Goal: Information Seeking & Learning: Learn about a topic

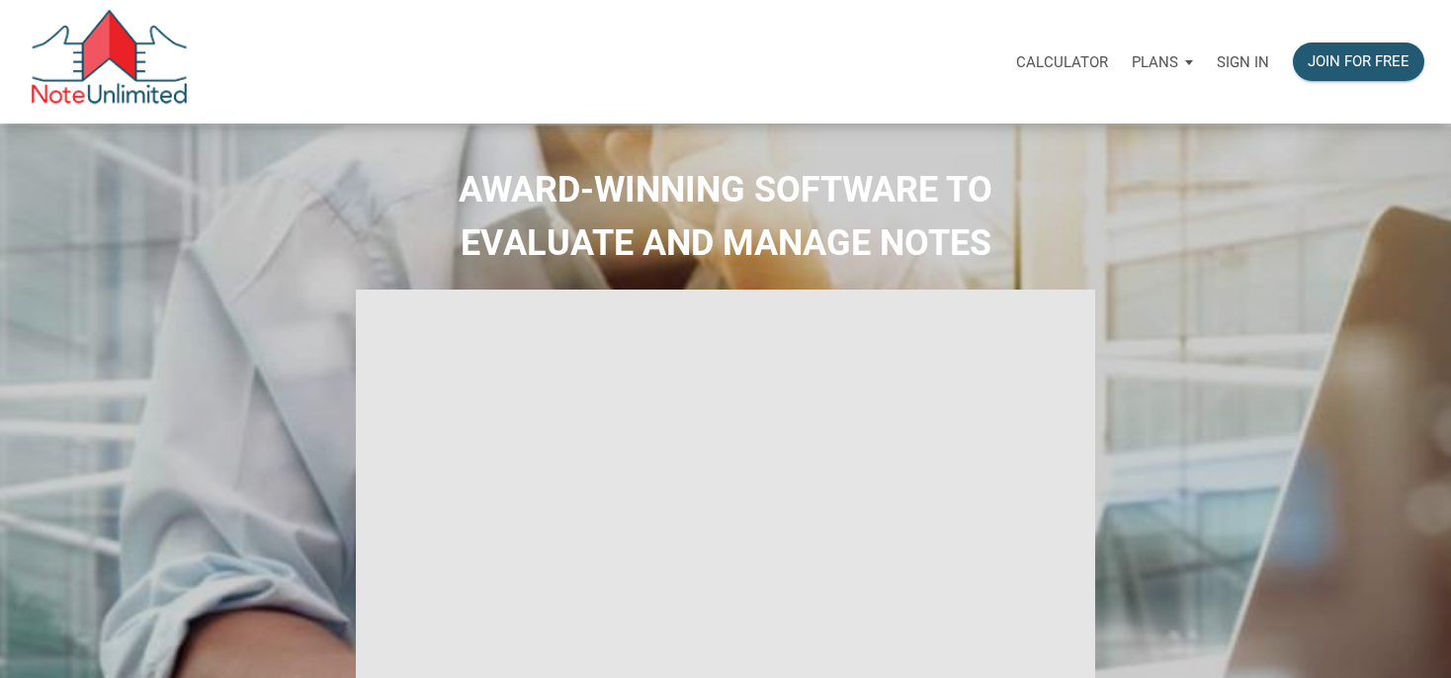
click at [1255, 72] on div "Sign in" at bounding box center [1243, 62] width 76 height 62
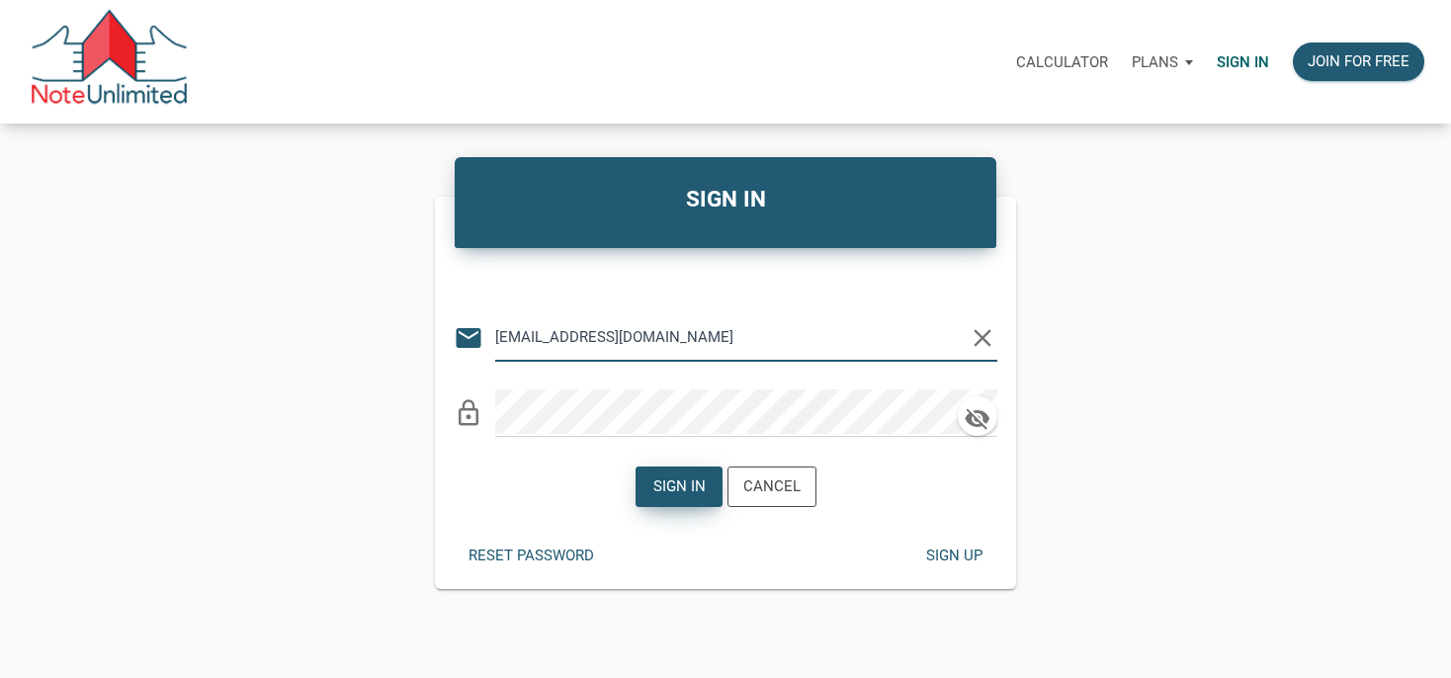
type input "manage@winwinsolutionstrust.com"
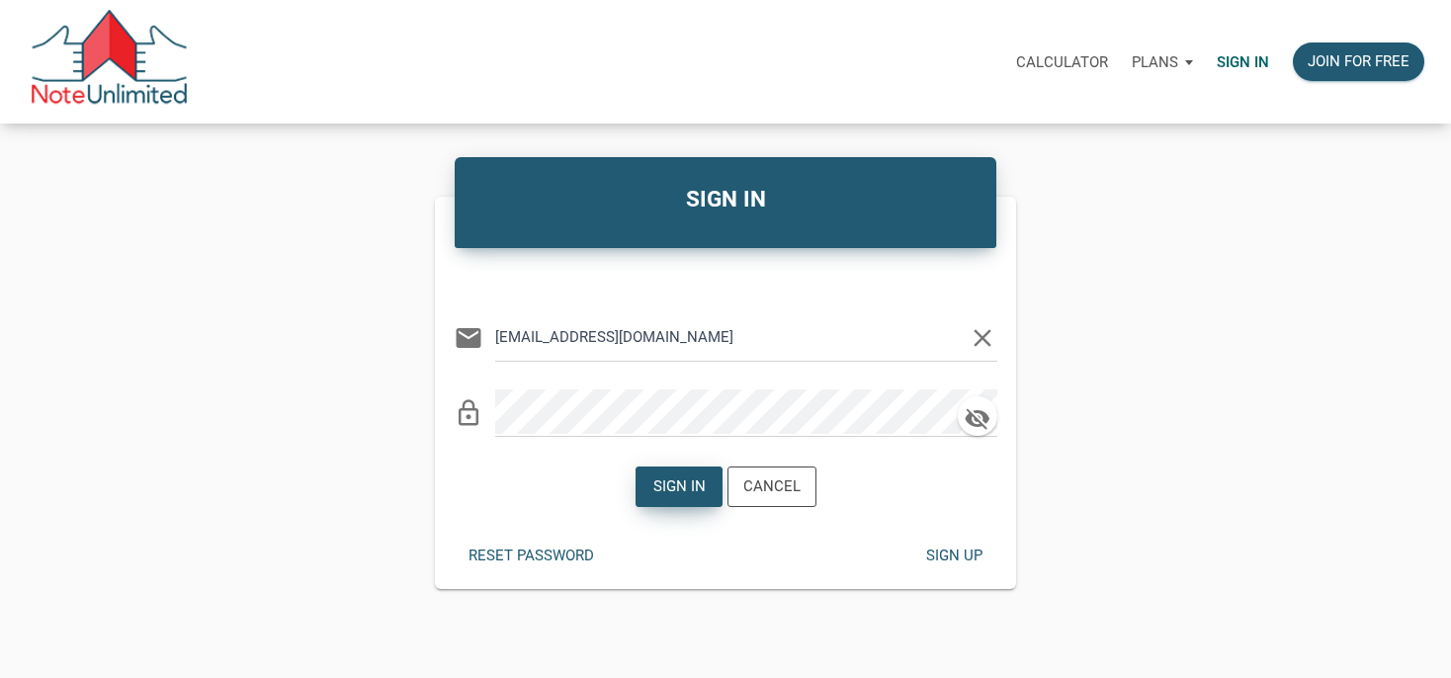
click at [692, 472] on div "Sign in" at bounding box center [678, 486] width 85 height 39
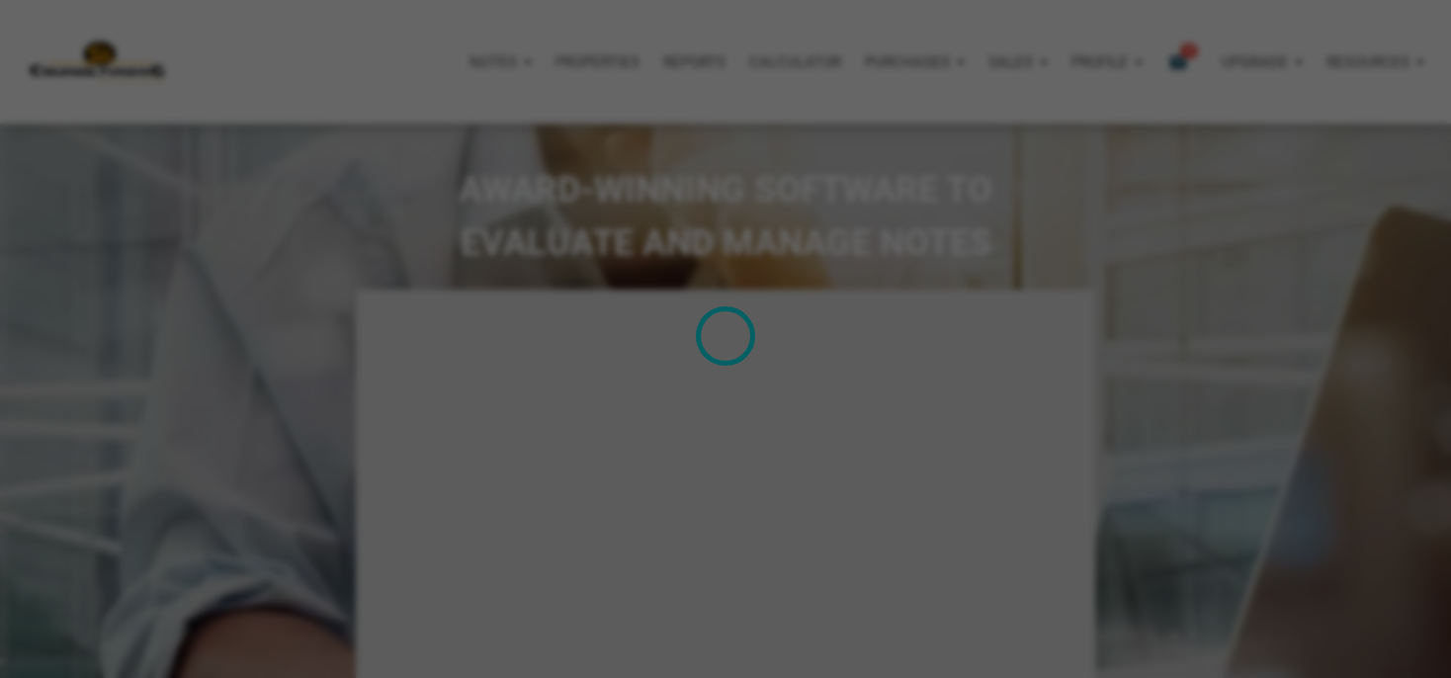
type input "Introduction to new features"
select select
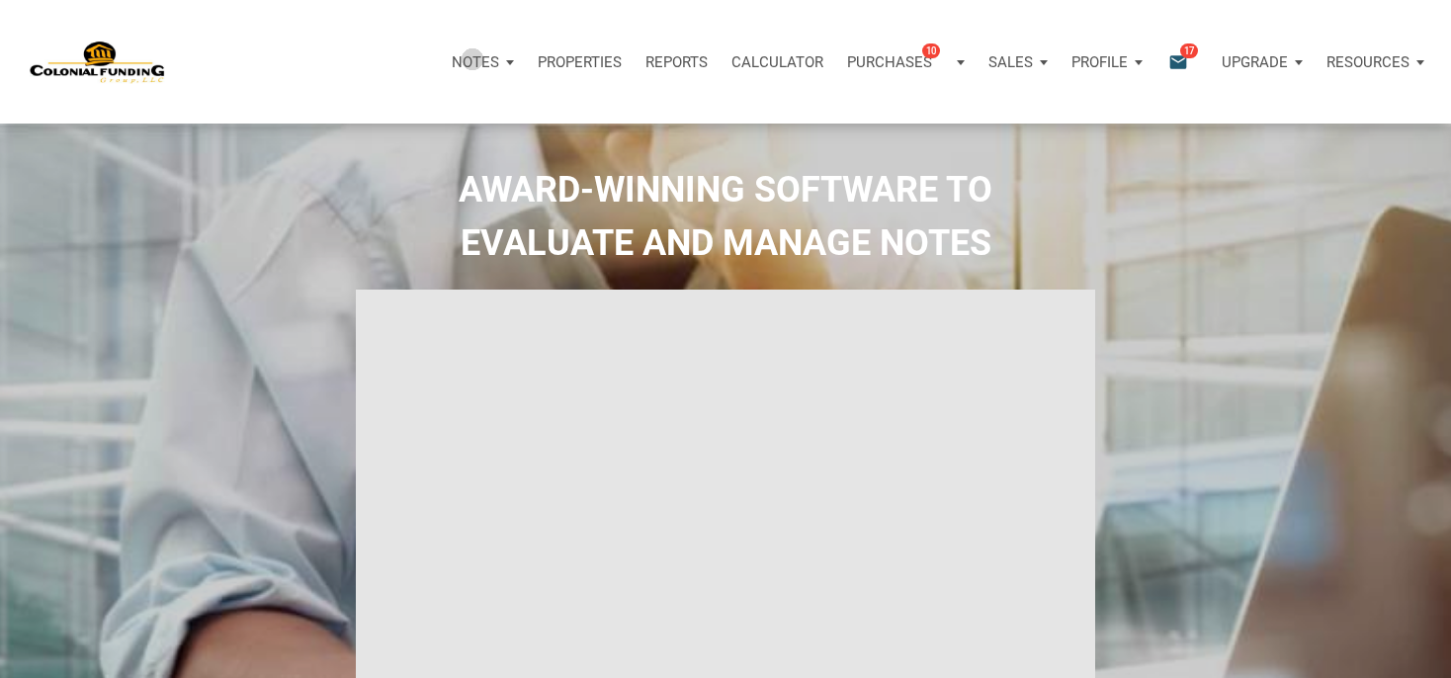
click at [472, 58] on p "Notes" at bounding box center [475, 62] width 47 height 18
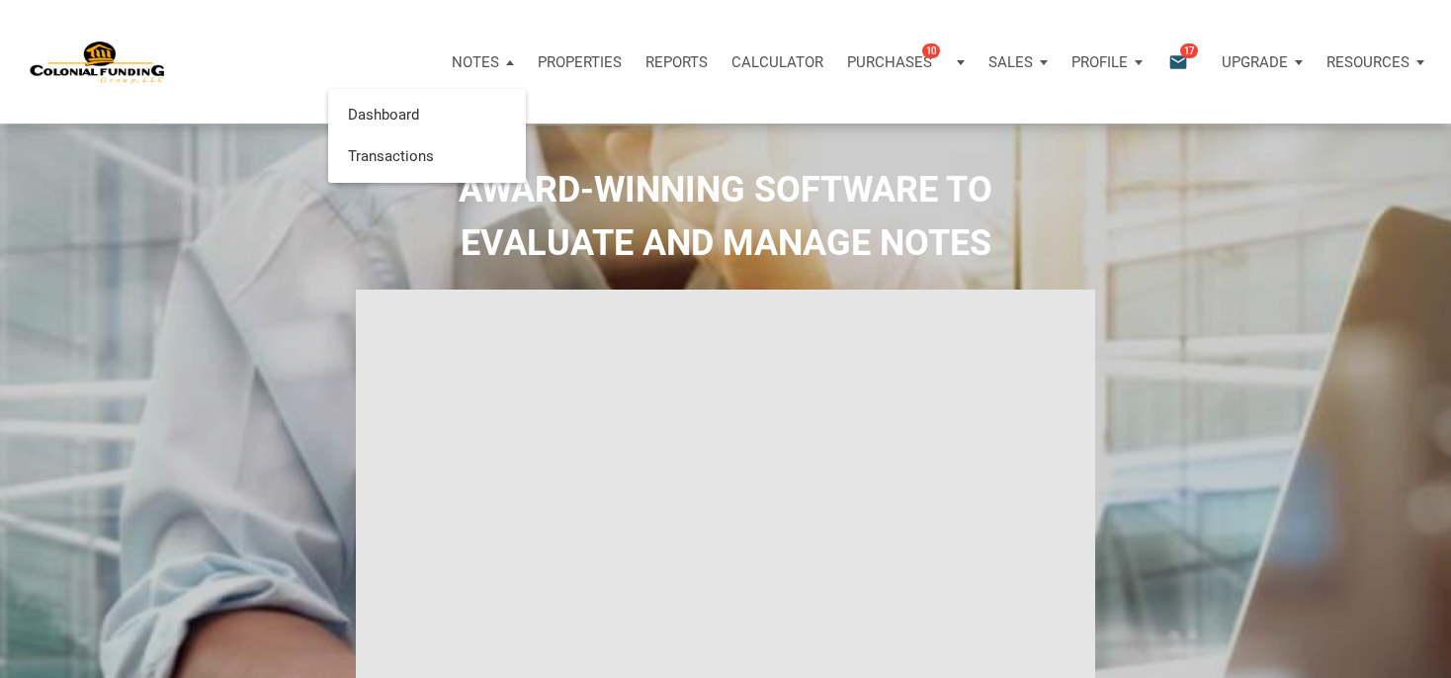
click at [1175, 53] on icon "email" at bounding box center [1178, 61] width 24 height 23
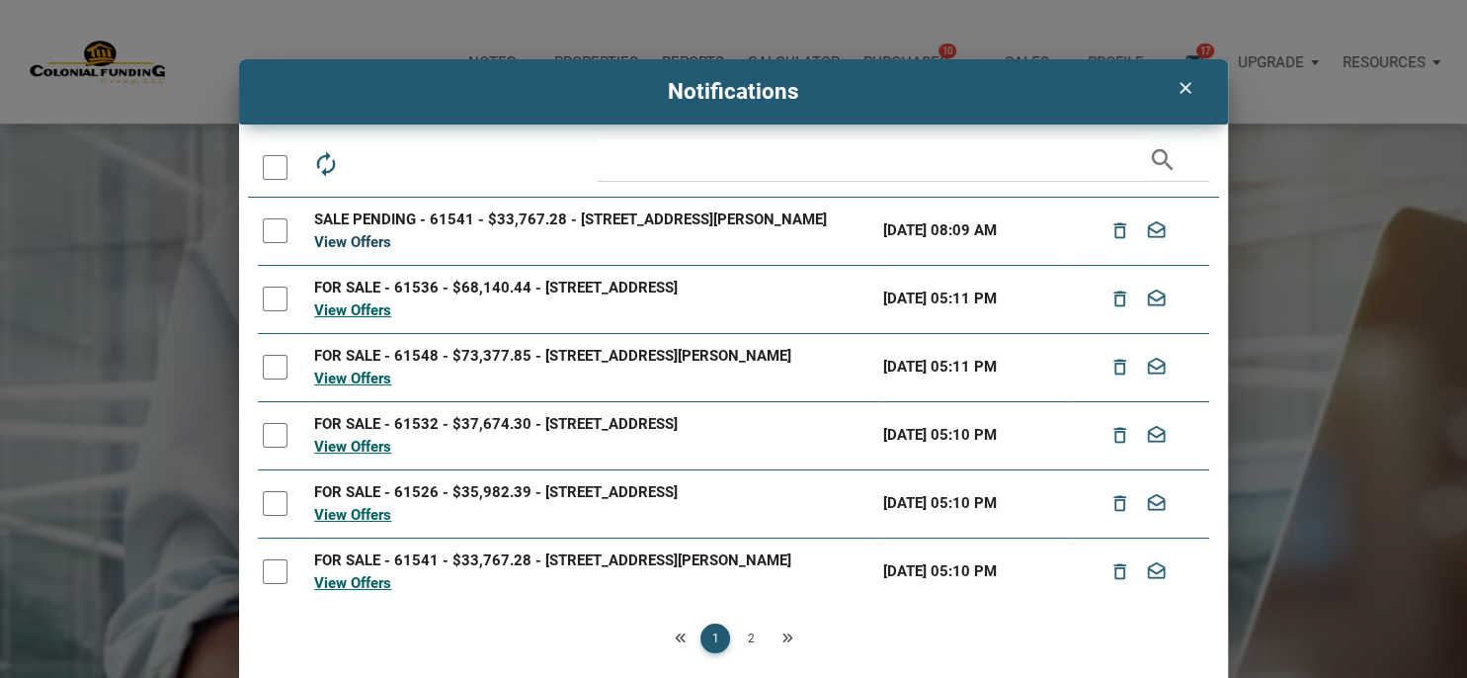
click at [356, 251] on link "View Offers" at bounding box center [352, 242] width 77 height 18
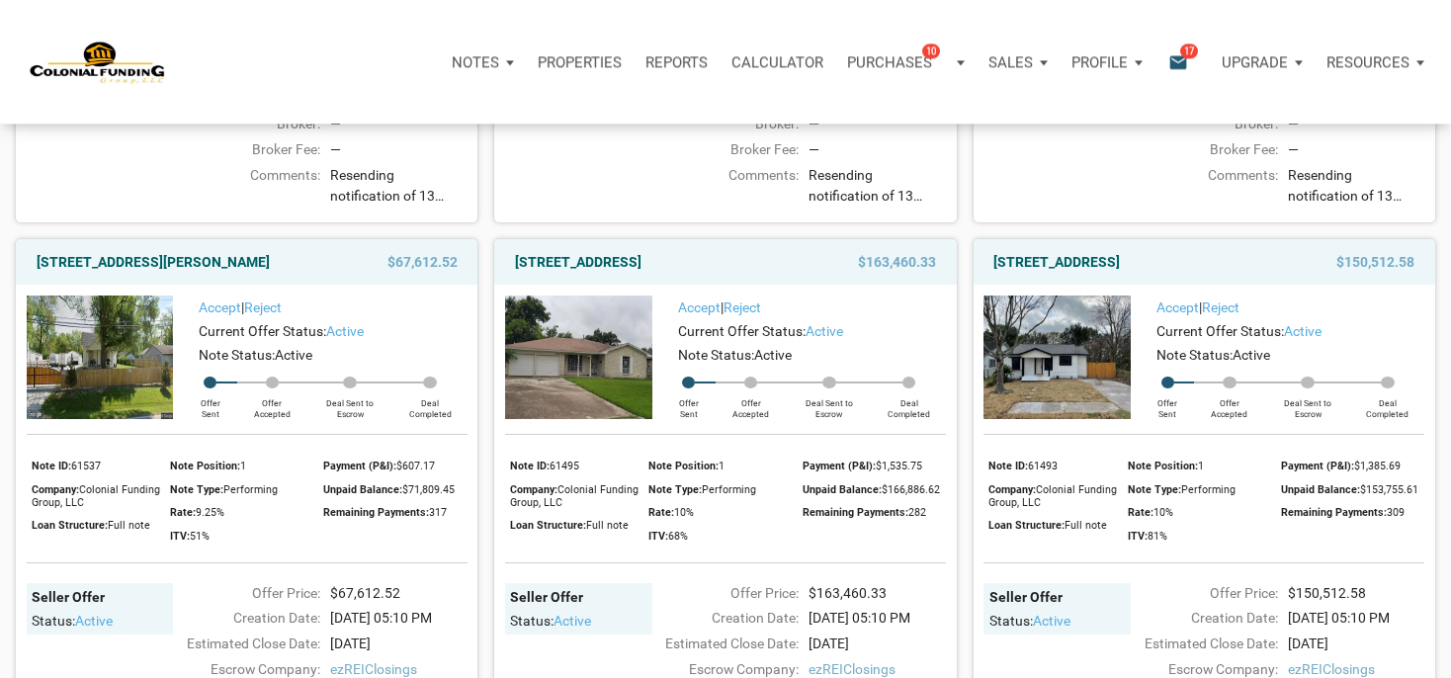
scroll to position [1371, 0]
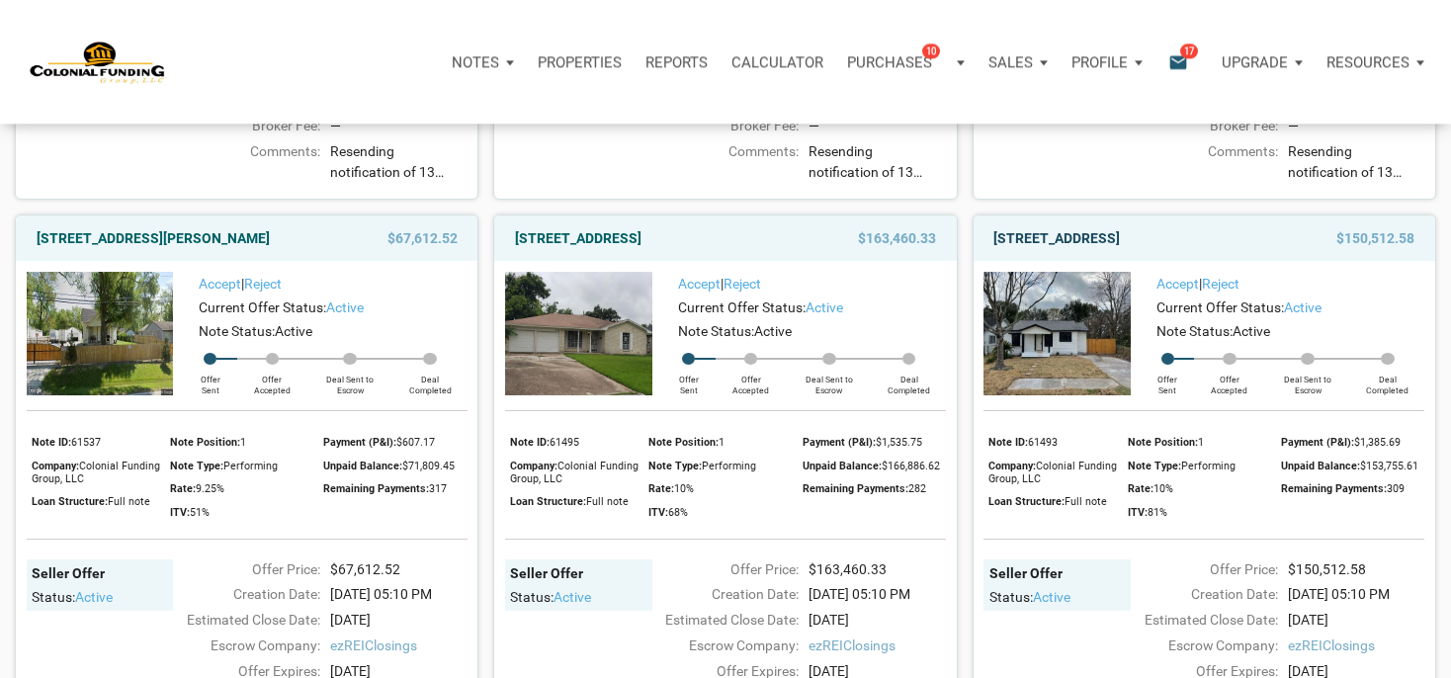
click at [1120, 250] on link "712 Ave M, S. Houston, TX, 77587" at bounding box center [1056, 238] width 126 height 24
click at [572, 260] on div "7118 Heron, Houston, TX, 77087 $163,460.33" at bounding box center [724, 237] width 461 height 44
click at [574, 250] on link "7118 Heron, Houston, TX, 77087" at bounding box center [578, 238] width 126 height 24
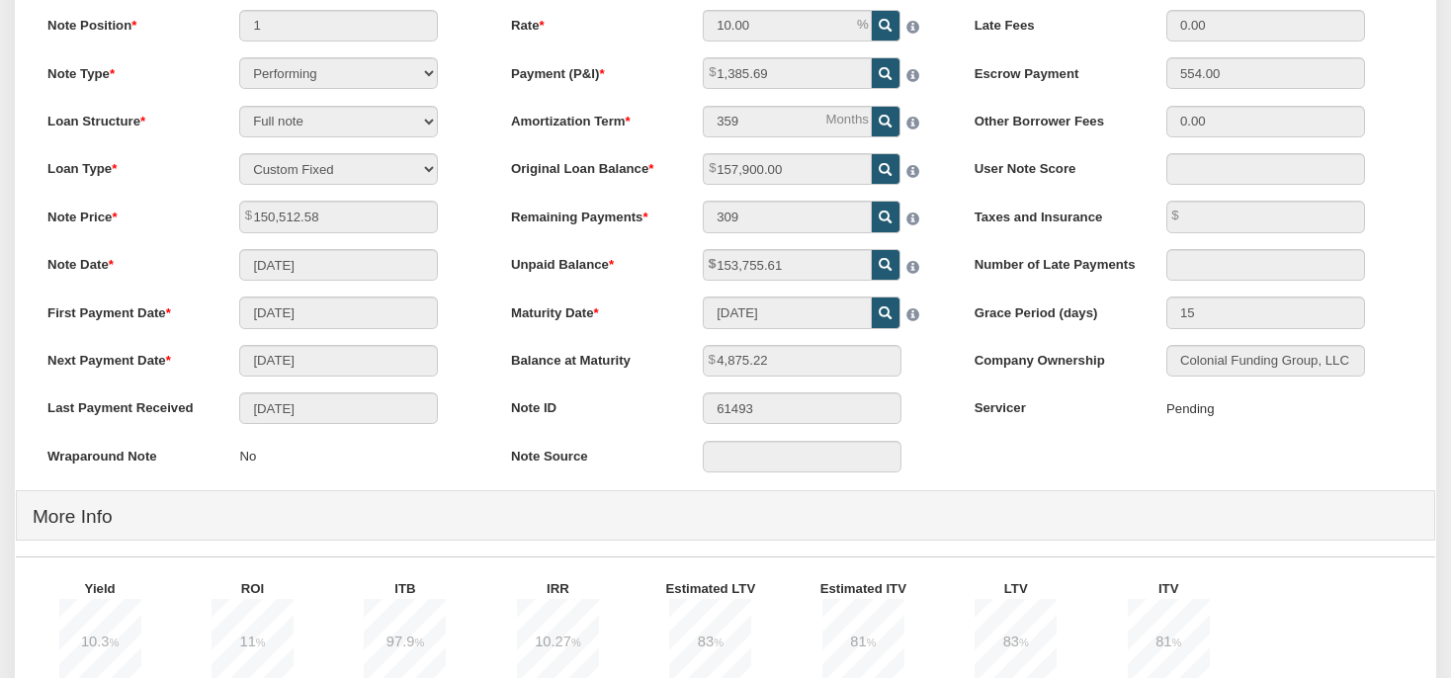
scroll to position [279, 0]
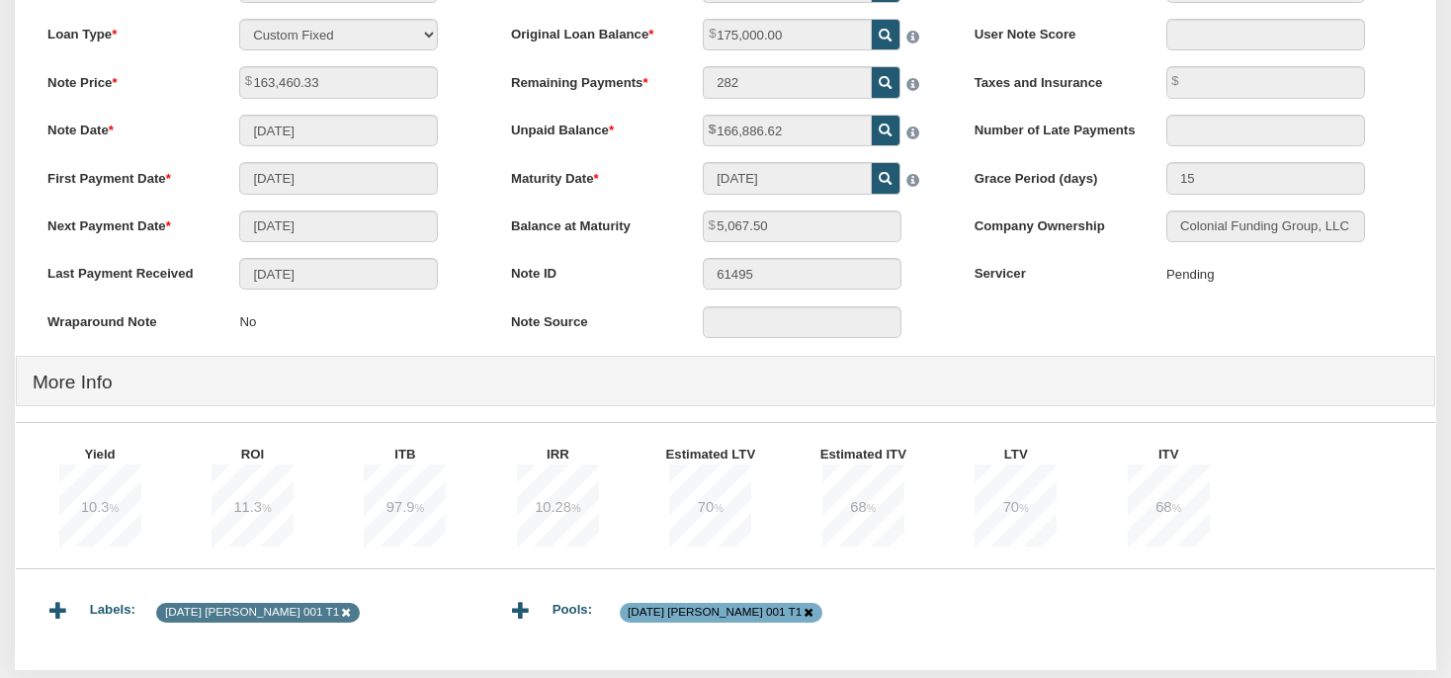
scroll to position [399, 0]
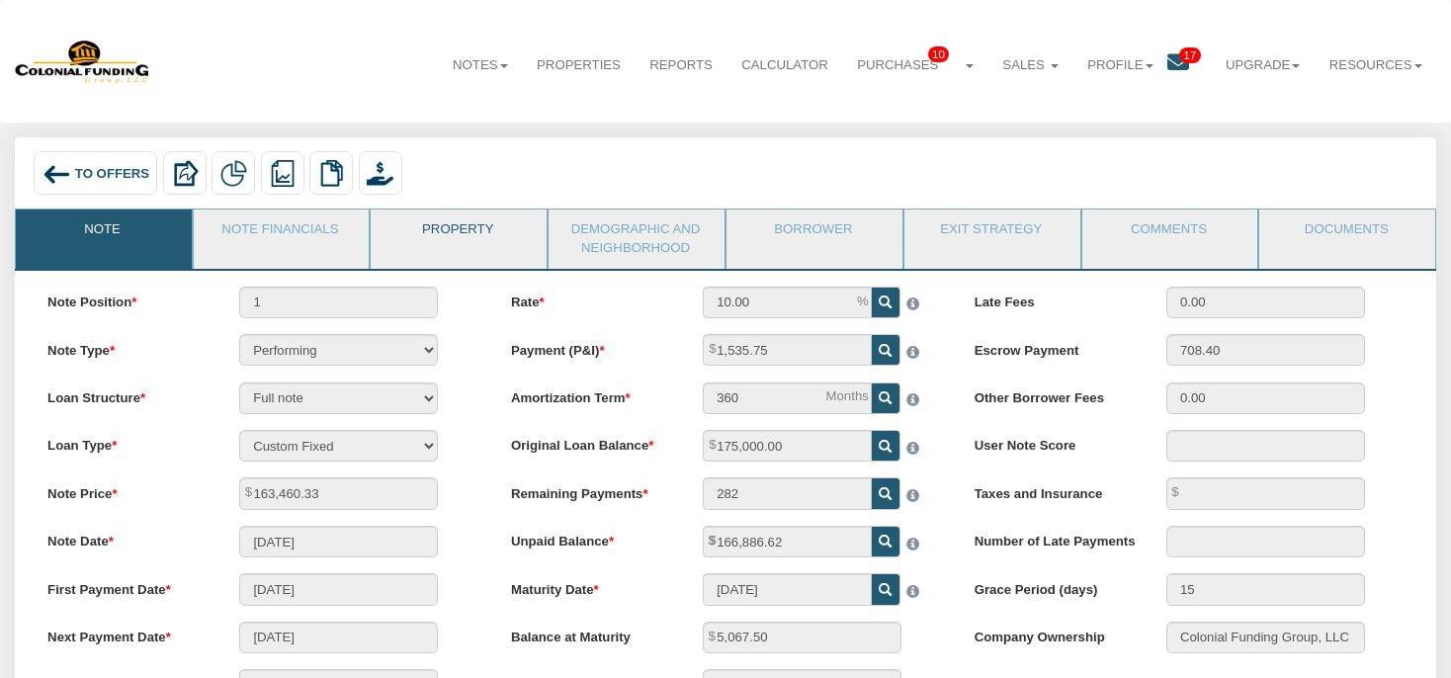
click at [457, 235] on link "Property" at bounding box center [458, 233] width 174 height 49
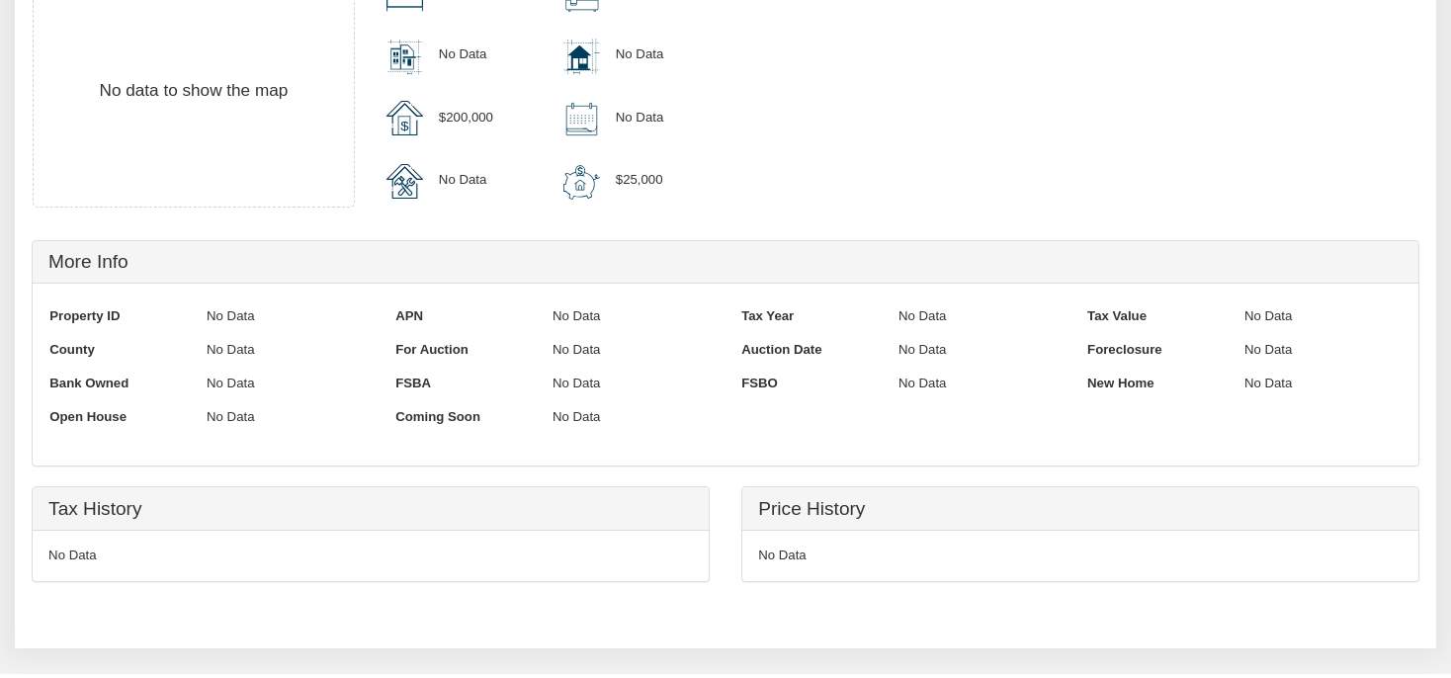
scroll to position [747, 0]
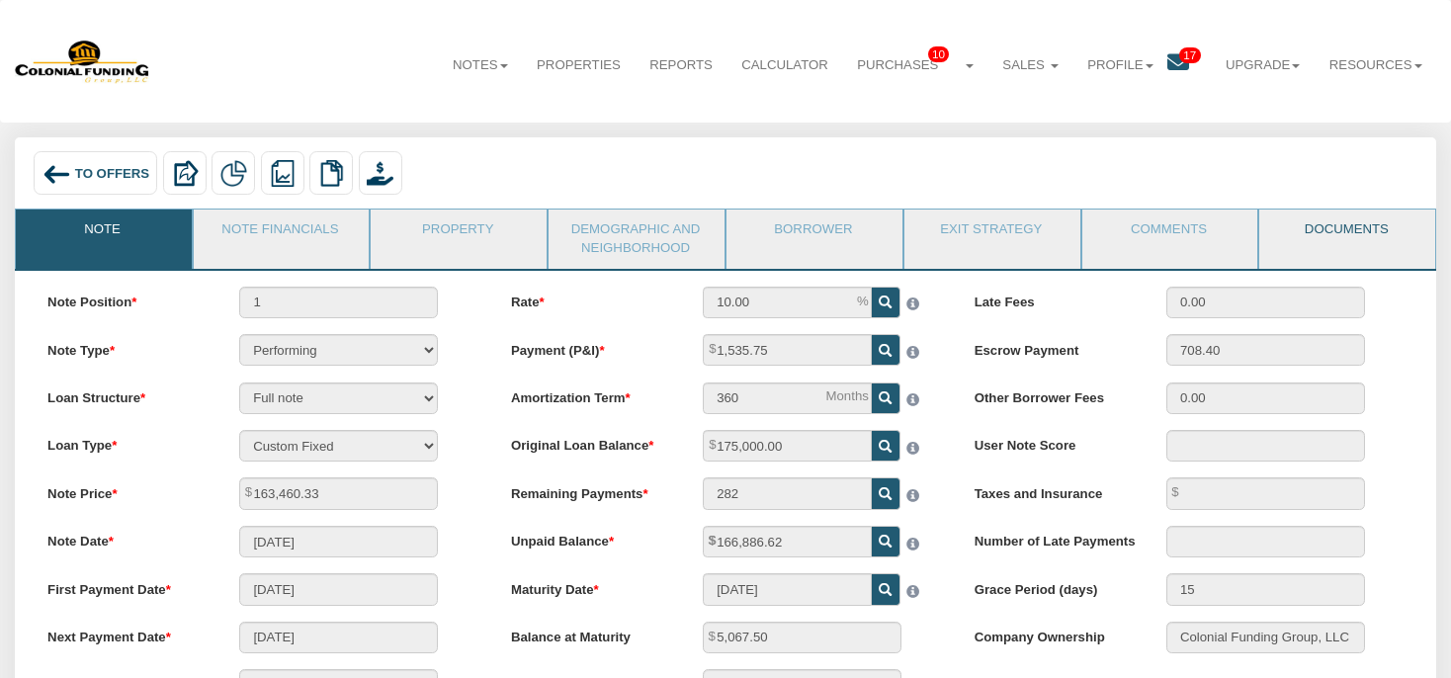
click at [1360, 232] on link "Documents" at bounding box center [1346, 233] width 174 height 49
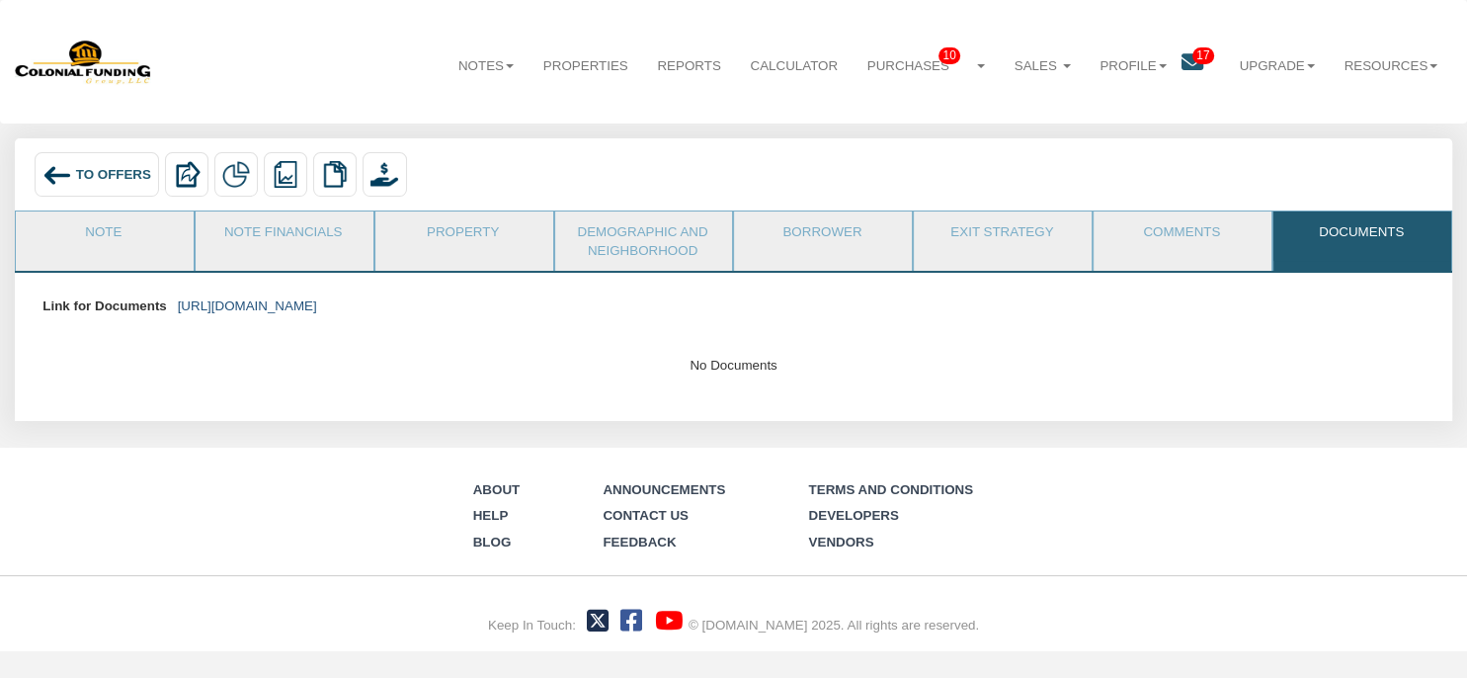
click at [317, 307] on link "[URL][DOMAIN_NAME]" at bounding box center [247, 305] width 139 height 15
